Goal: Register for event/course

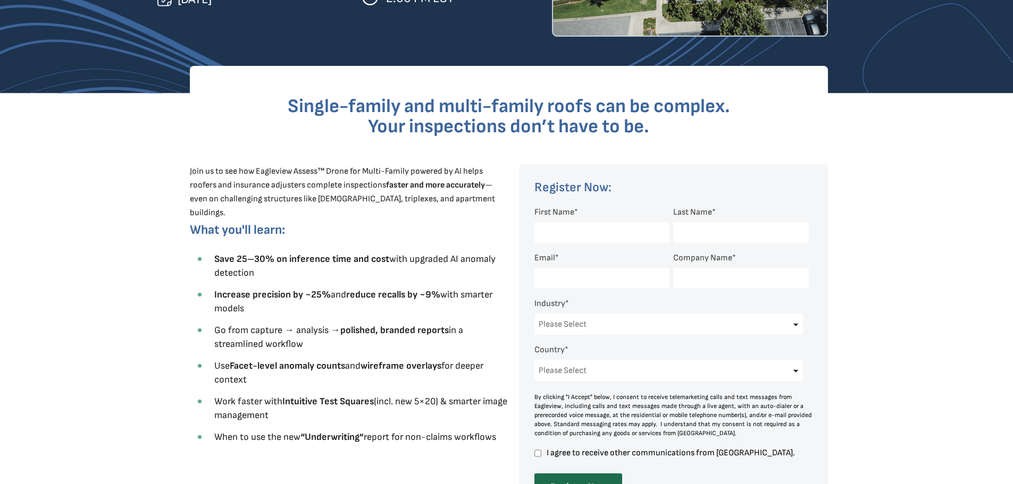
scroll to position [159, 0]
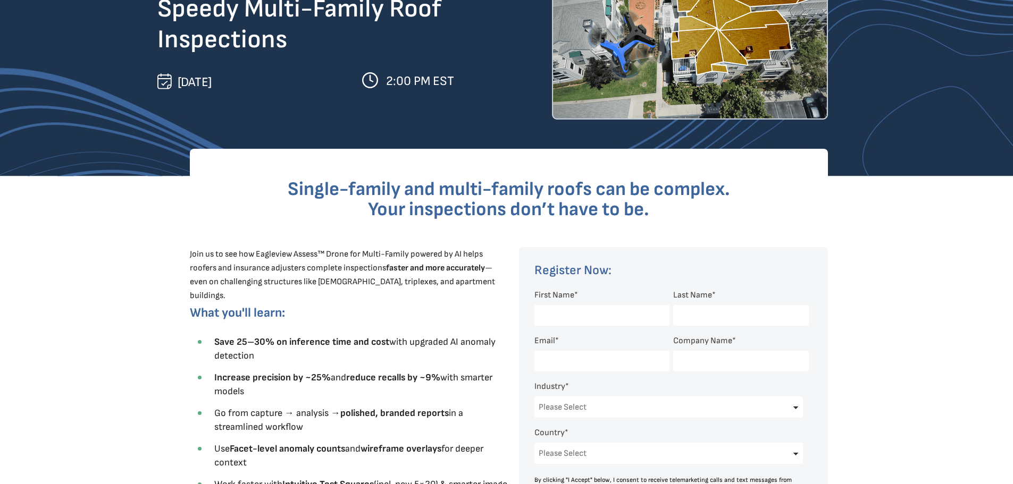
click at [563, 316] on input "First Name *" at bounding box center [601, 315] width 135 height 21
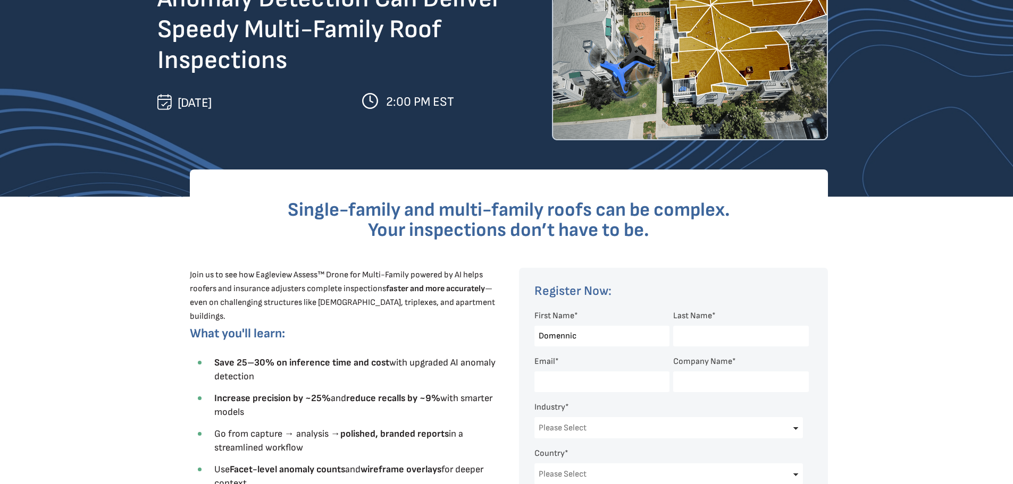
scroll to position [106, 0]
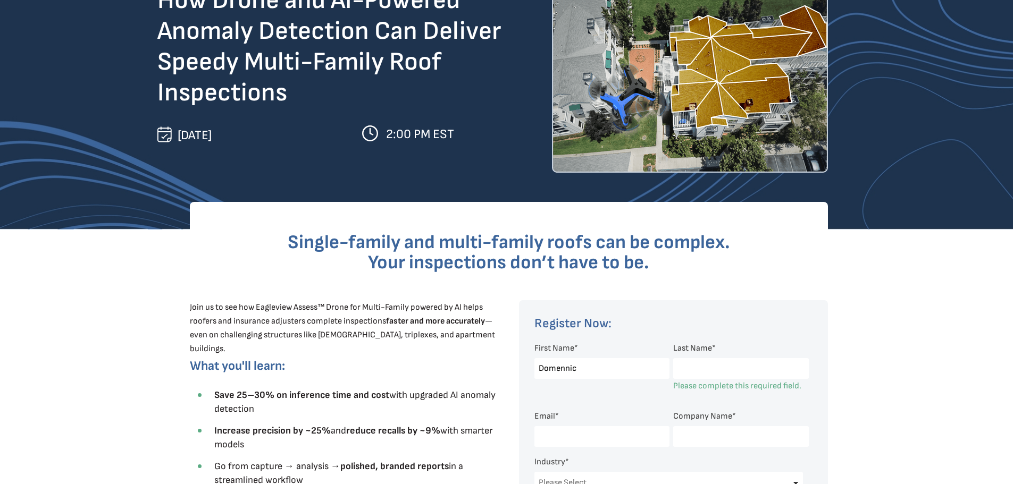
click at [566, 366] on input "Domennic" at bounding box center [601, 368] width 135 height 21
type input "[PERSON_NAME]"
click at [706, 367] on input "Last Name *" at bounding box center [740, 368] width 135 height 21
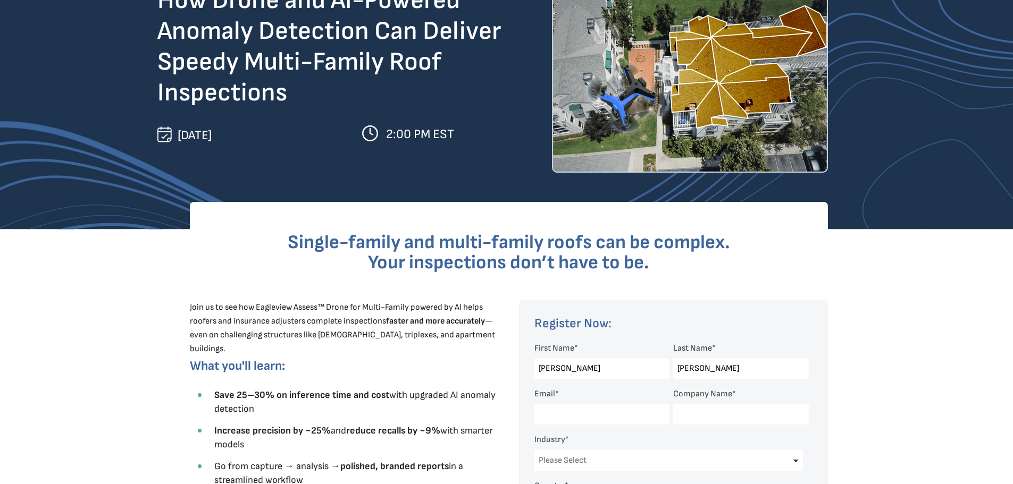
type input "[PERSON_NAME]"
type input "[EMAIL_ADDRESS][DOMAIN_NAME]"
type input "Weatherline Reroofing & Repairs, Inc."
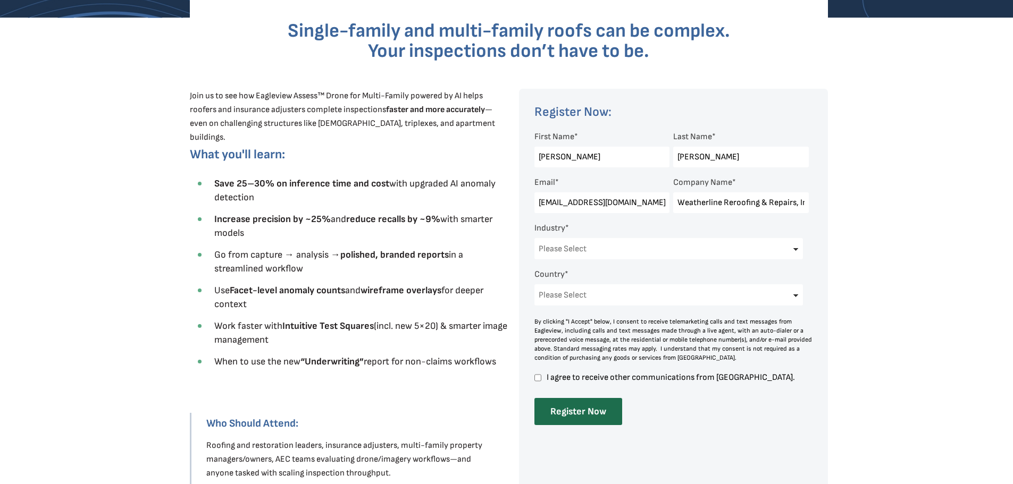
scroll to position [319, 0]
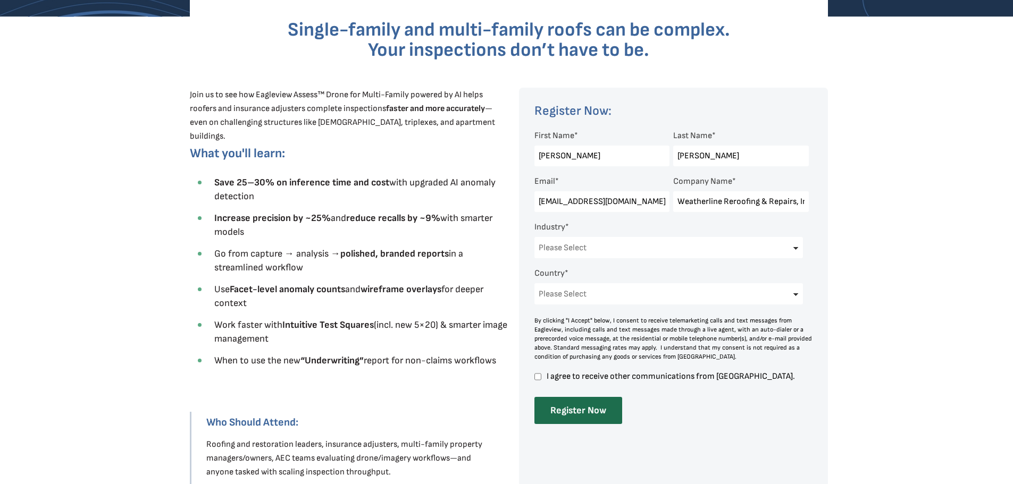
click at [796, 249] on select "Please Select Architects & Engineering Construction Electric/Gas Utilities Gove…" at bounding box center [668, 247] width 269 height 21
select select "Construction"
click at [534, 237] on select "Please Select Architects & Engineering Construction Electric/Gas Utilities Gove…" at bounding box center [668, 247] width 269 height 21
click at [615, 297] on select "Please Select [GEOGRAPHIC_DATA] [GEOGRAPHIC_DATA] [GEOGRAPHIC_DATA] [GEOGRAPHIC…" at bounding box center [668, 293] width 269 height 21
select select "[GEOGRAPHIC_DATA]"
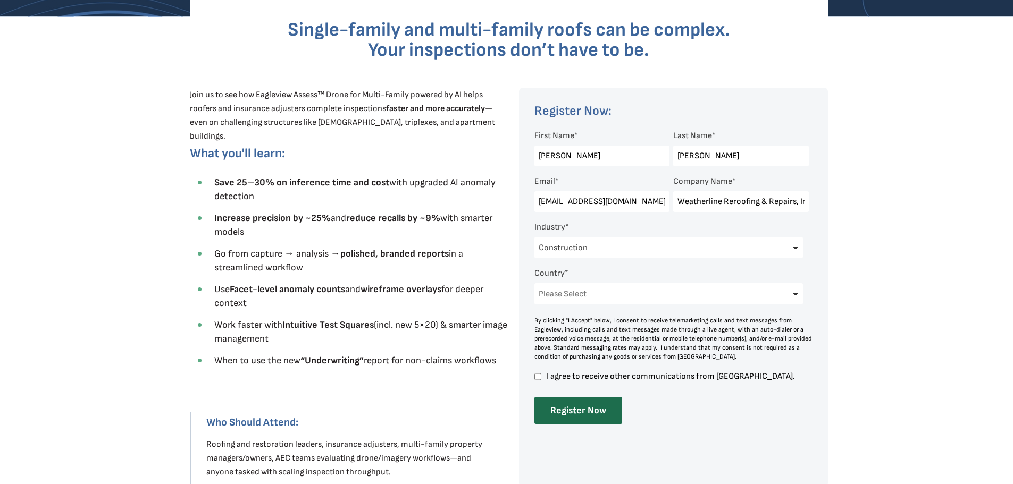
click at [534, 283] on select "Please Select [GEOGRAPHIC_DATA] [GEOGRAPHIC_DATA] [GEOGRAPHIC_DATA] [GEOGRAPHIC…" at bounding box center [668, 293] width 269 height 21
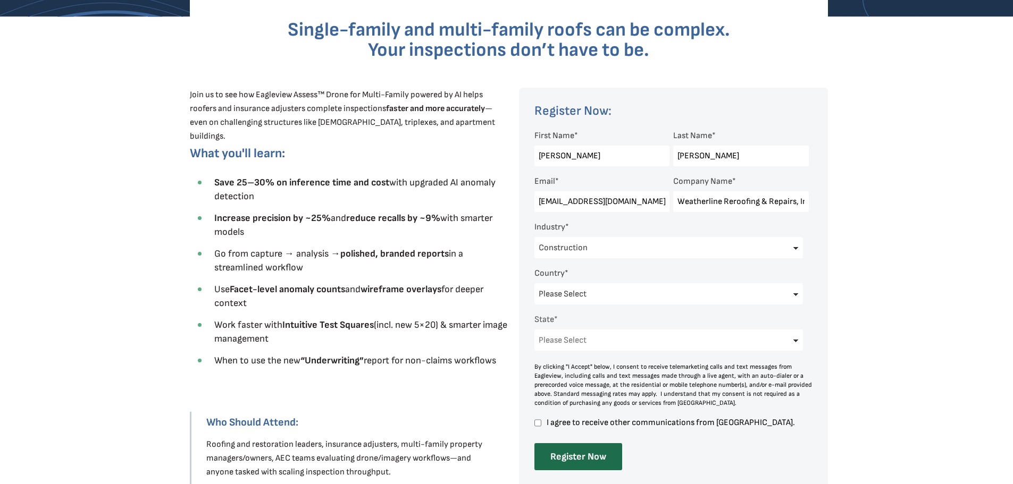
click at [571, 341] on select "Please Select [US_STATE] [US_STATE] [GEOGRAPHIC_DATA] [US_STATE] [US_STATE] [GE…" at bounding box center [668, 340] width 269 height 21
select select "[US_STATE]"
click at [534, 330] on select "Please Select [US_STATE] [US_STATE] [GEOGRAPHIC_DATA] [US_STATE] [US_STATE] [GE…" at bounding box center [668, 340] width 269 height 21
click at [538, 424] on input "I agree to receive other communications from [GEOGRAPHIC_DATA]." at bounding box center [537, 423] width 7 height 10
checkbox input "true"
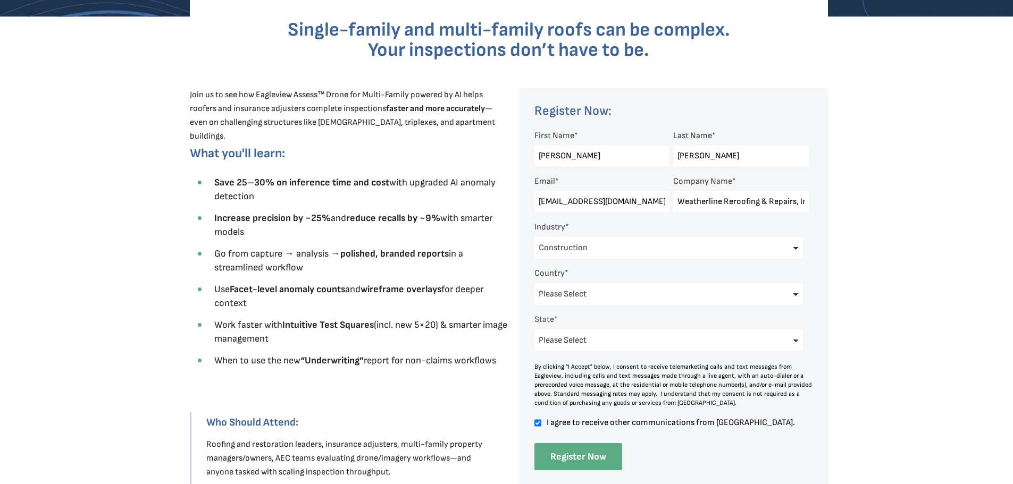
click at [581, 457] on input "Register Now" at bounding box center [578, 456] width 88 height 27
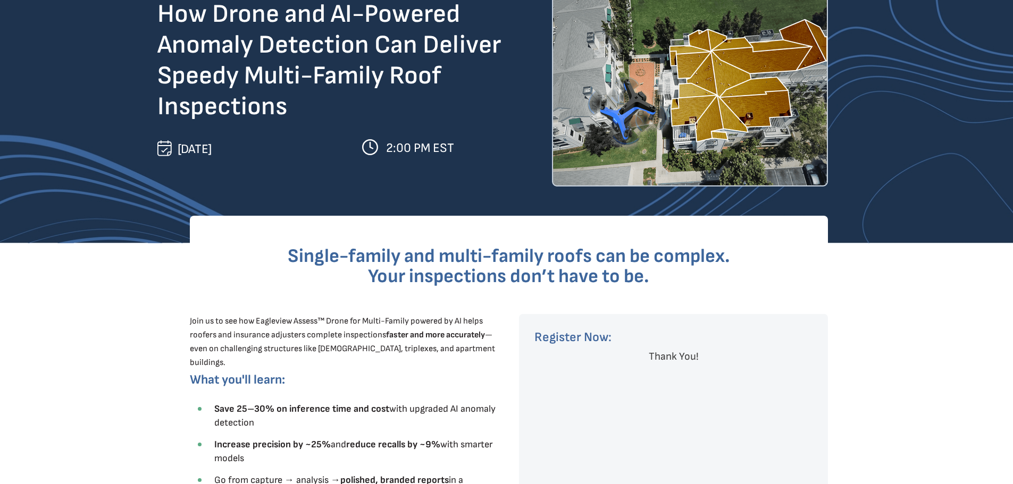
scroll to position [0, 0]
